Goal: Task Accomplishment & Management: Manage account settings

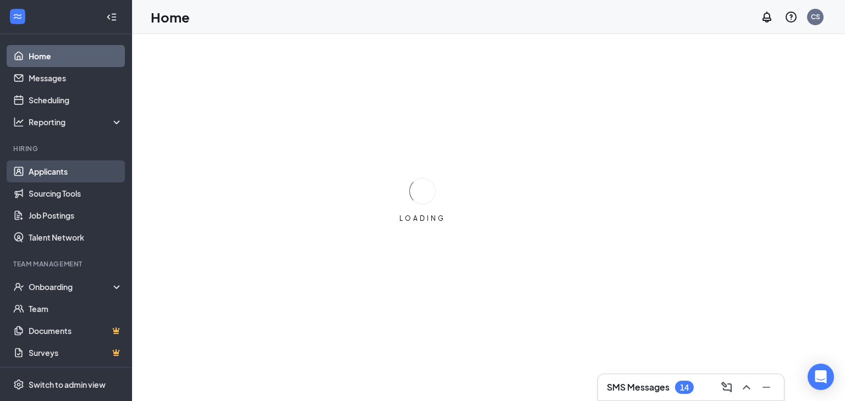
click at [47, 177] on link "Applicants" at bounding box center [76, 172] width 94 height 22
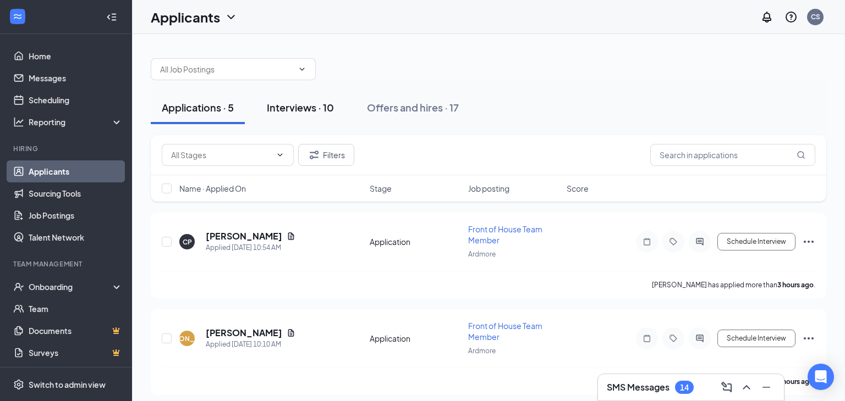
click at [305, 97] on button "Interviews · 10" at bounding box center [300, 107] width 89 height 33
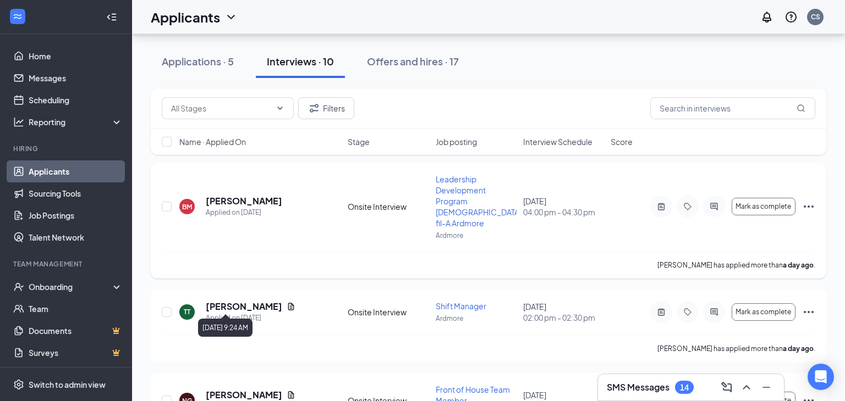
scroll to position [51, 0]
click at [249, 300] on h5 "[PERSON_NAME]" at bounding box center [244, 306] width 76 height 12
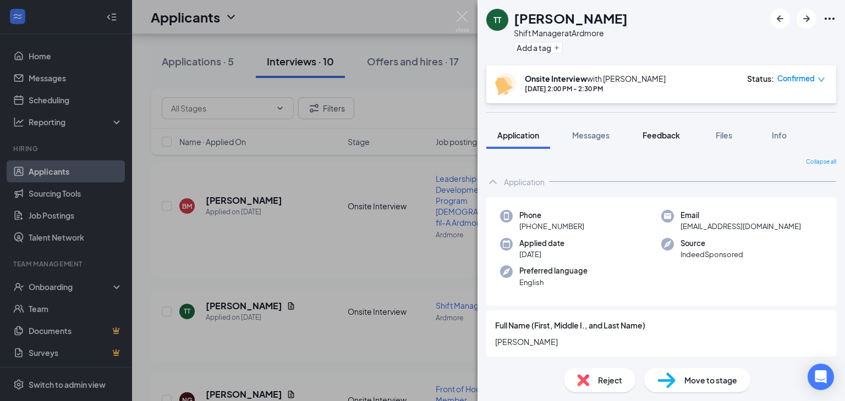
click at [671, 136] on span "Feedback" at bounding box center [660, 135] width 37 height 10
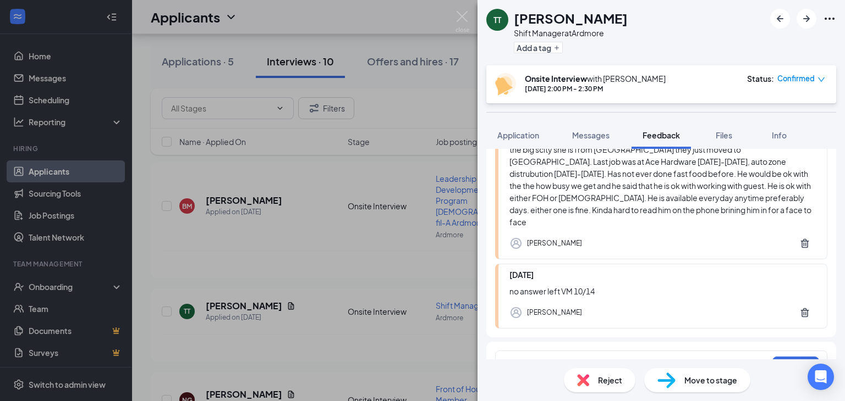
scroll to position [146, 0]
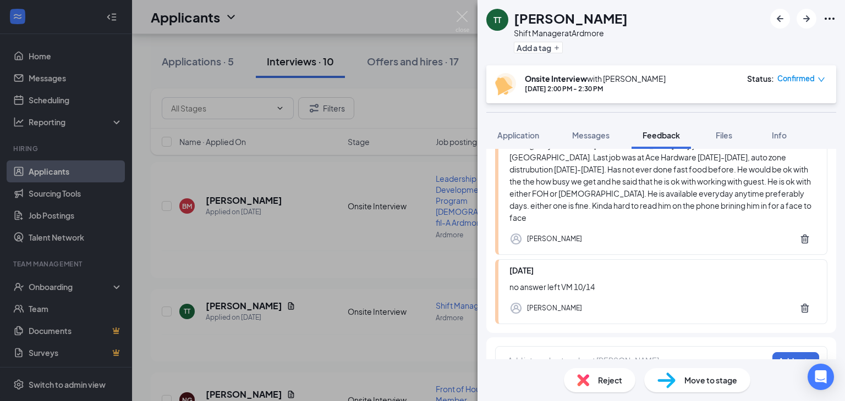
click at [541, 355] on div at bounding box center [637, 361] width 259 height 12
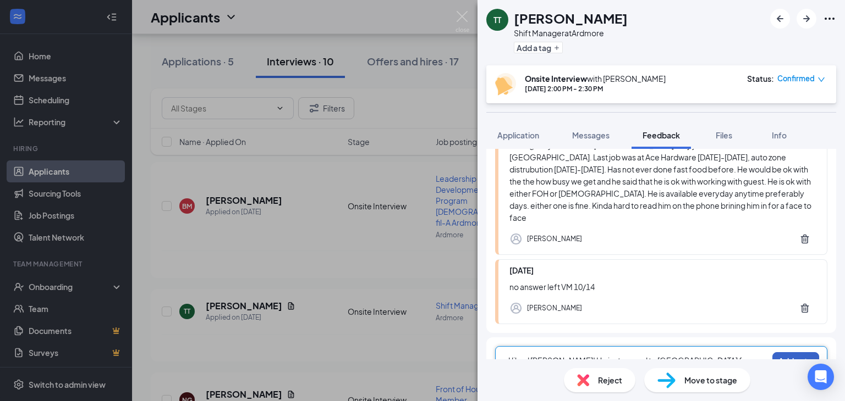
click at [777, 353] on button "Add note" at bounding box center [795, 362] width 47 height 18
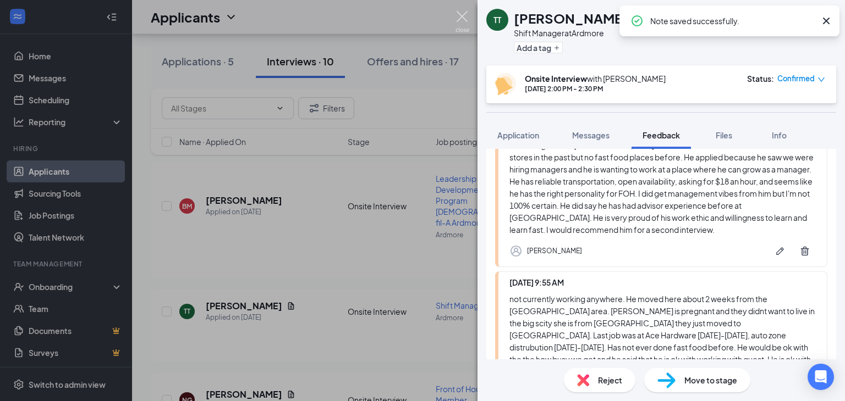
click at [466, 19] on img at bounding box center [462, 21] width 14 height 21
